Goal: Task Accomplishment & Management: Complete application form

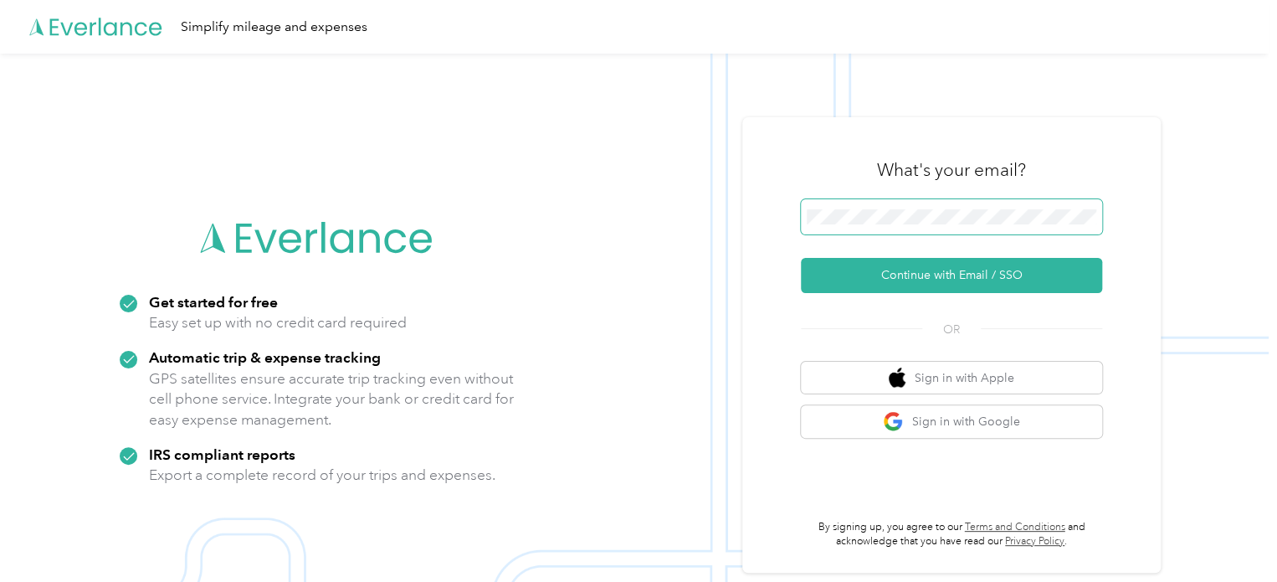
click at [950, 227] on span at bounding box center [951, 216] width 301 height 35
click at [884, 182] on div "What's your email?" at bounding box center [951, 170] width 301 height 59
click at [904, 233] on span at bounding box center [951, 216] width 301 height 35
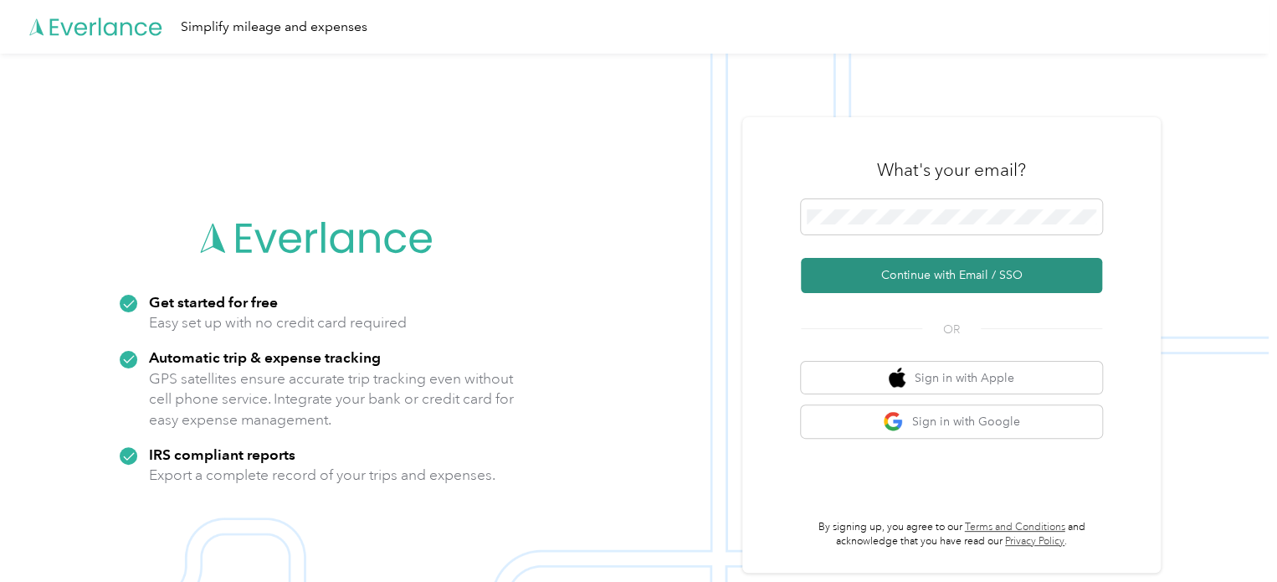
click at [930, 269] on button "Continue with Email / SSO" at bounding box center [951, 275] width 301 height 35
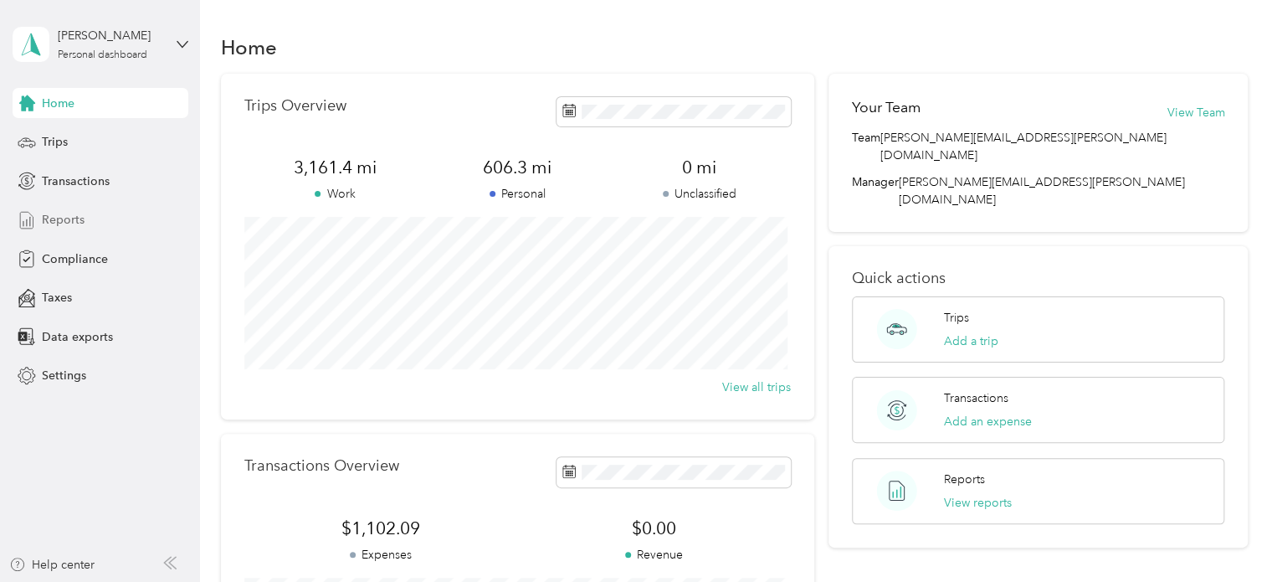
click at [63, 224] on span "Reports" at bounding box center [63, 220] width 43 height 18
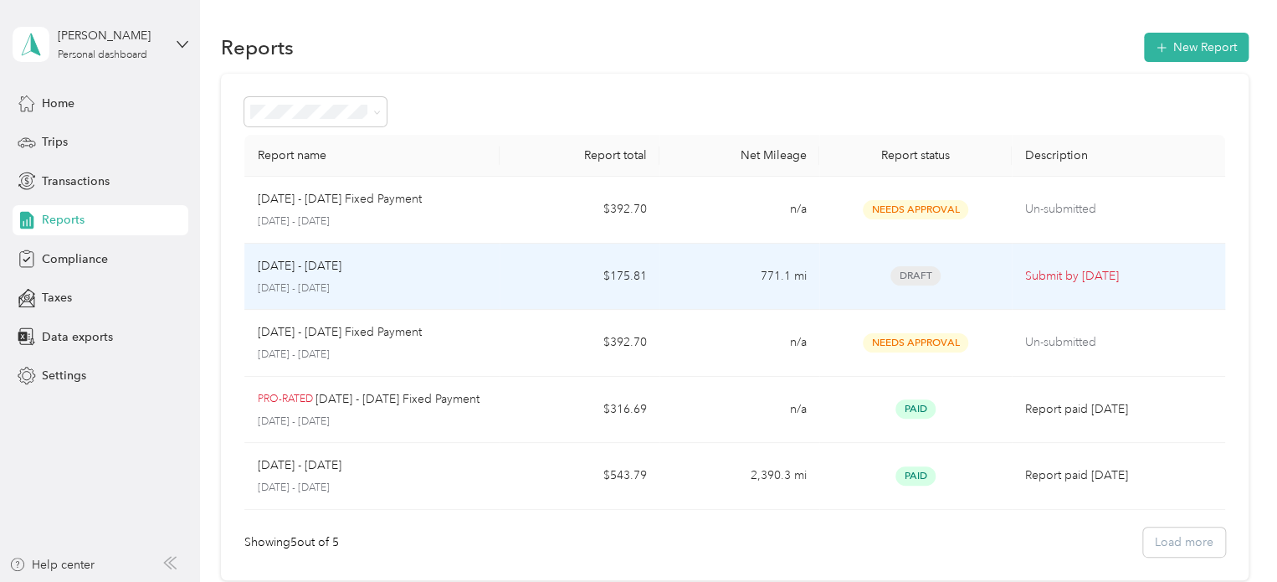
click at [986, 284] on div "Draft" at bounding box center [915, 275] width 165 height 19
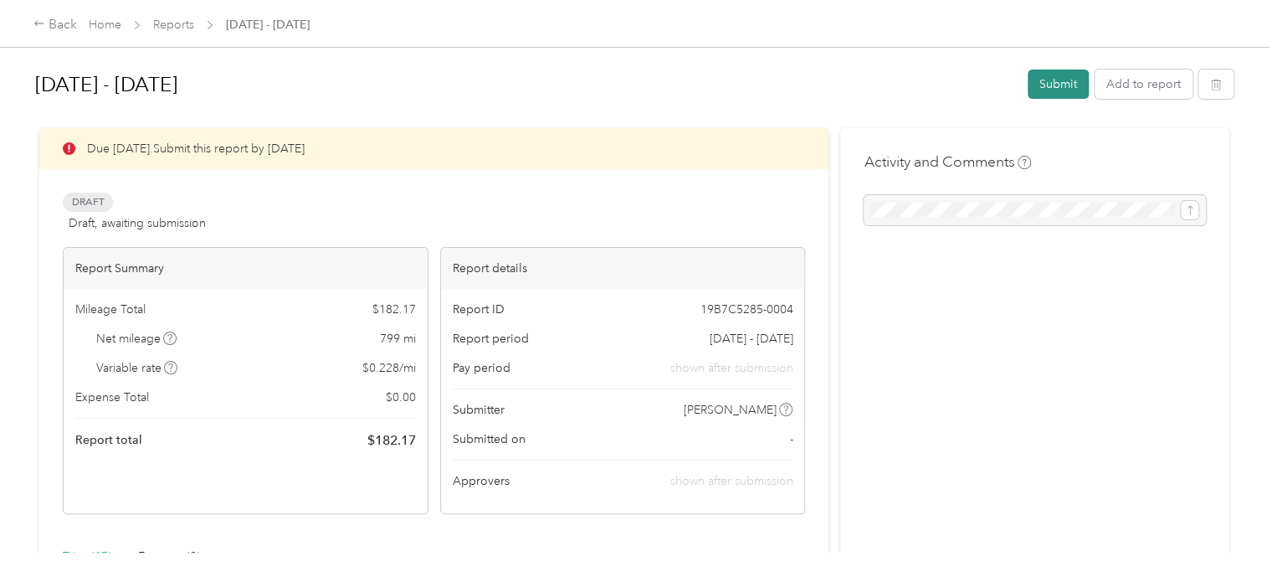
click at [1048, 79] on button "Submit" at bounding box center [1057, 83] width 61 height 29
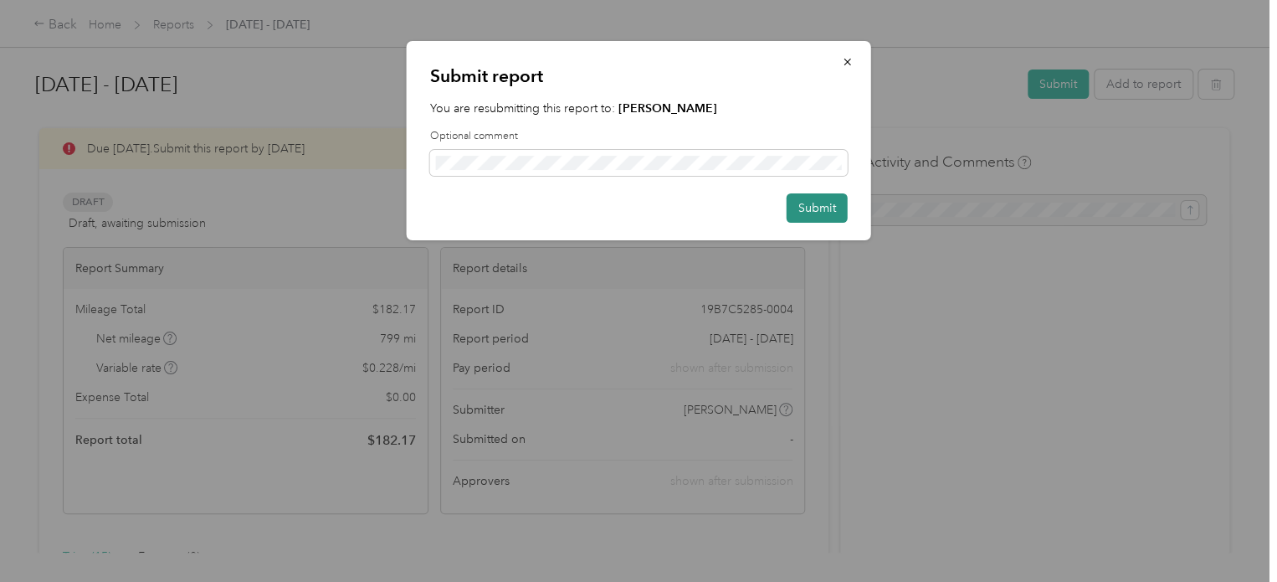
click at [827, 213] on button "Submit" at bounding box center [817, 207] width 61 height 29
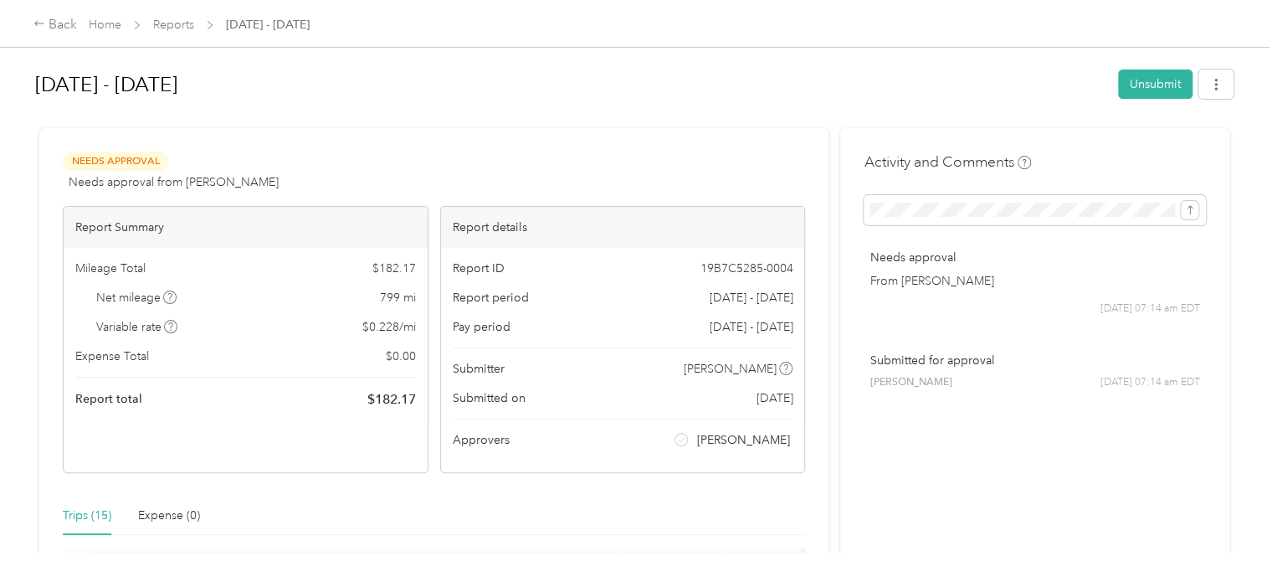
click at [124, 23] on div "Home Reports [DATE] - [DATE]" at bounding box center [199, 25] width 221 height 18
click at [110, 24] on link "Home" at bounding box center [105, 25] width 33 height 14
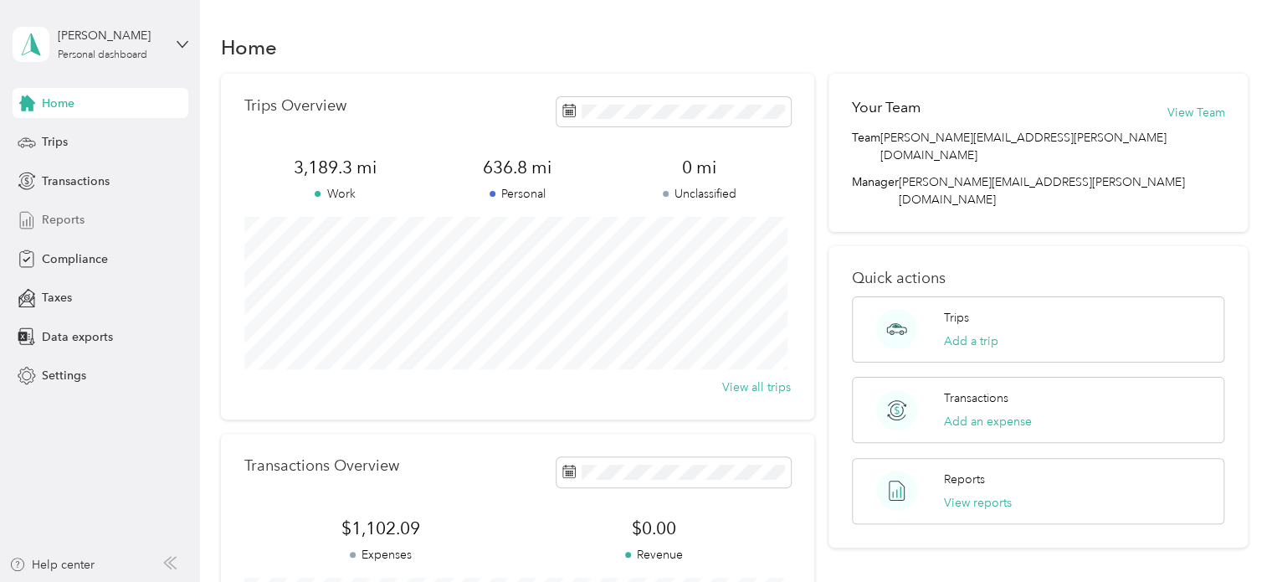
click at [51, 228] on span "Reports" at bounding box center [63, 220] width 43 height 18
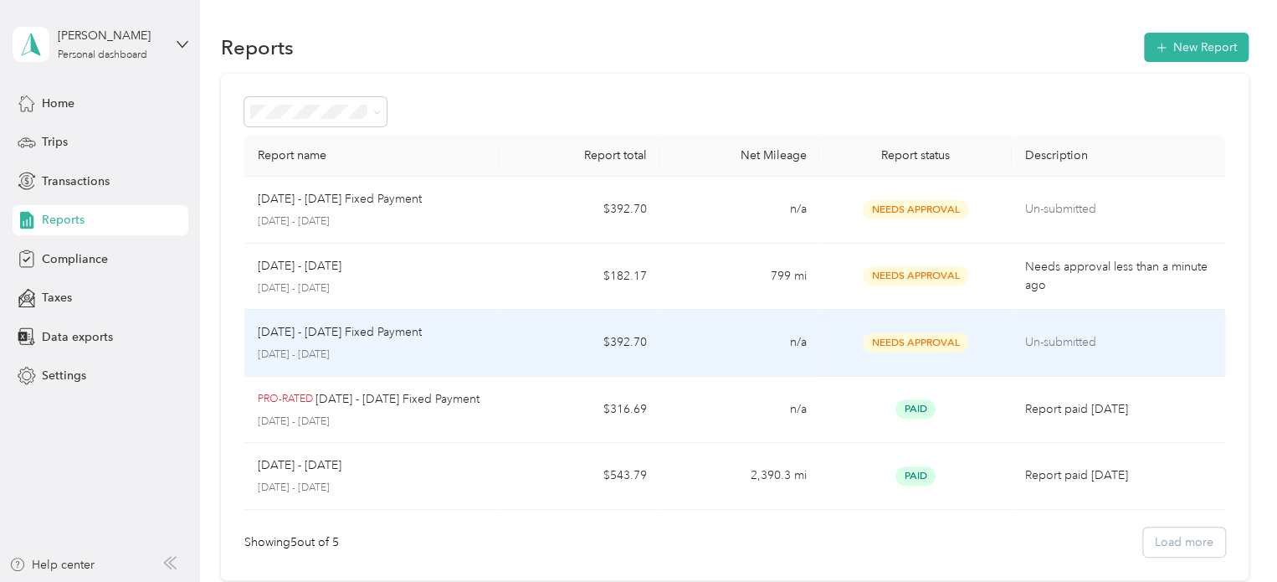
click at [1057, 351] on td "Un-submitted" at bounding box center [1118, 343] width 213 height 67
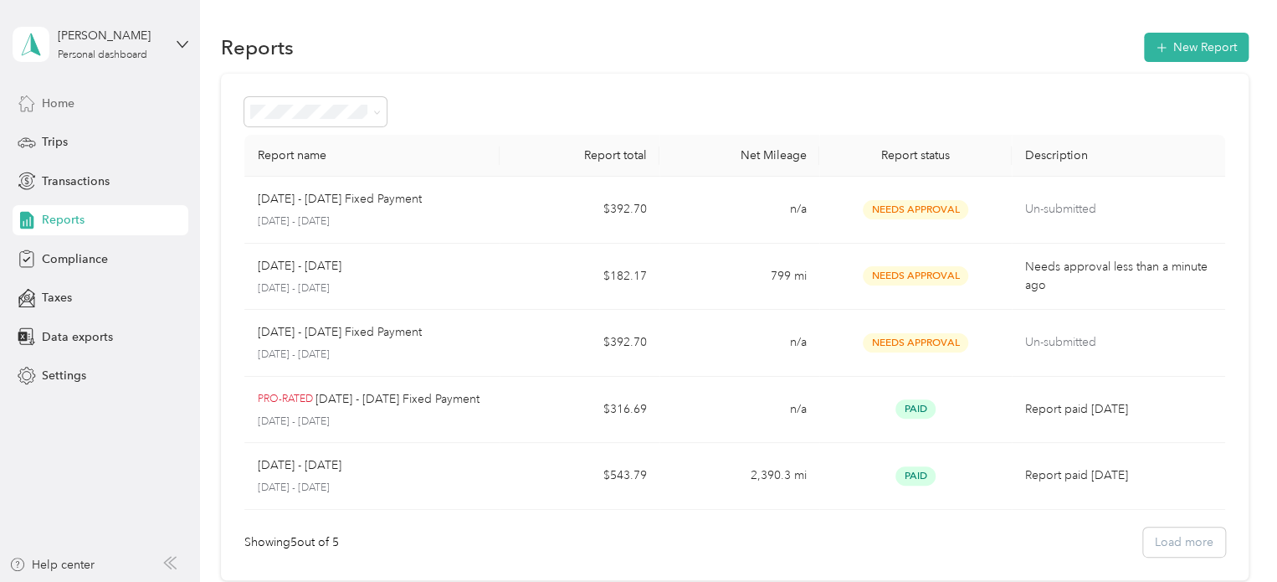
click at [60, 103] on span "Home" at bounding box center [58, 104] width 33 height 18
